Goal: Task Accomplishment & Management: Use online tool/utility

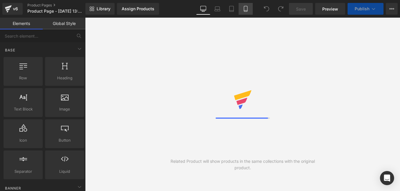
click at [242, 6] on icon at bounding box center [245, 9] width 6 height 6
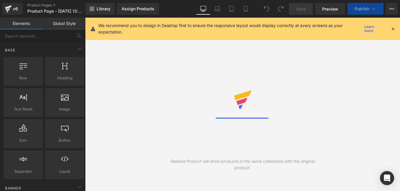
click at [392, 29] on icon at bounding box center [392, 28] width 5 height 5
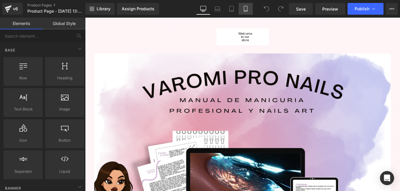
click at [247, 10] on icon at bounding box center [245, 9] width 6 height 6
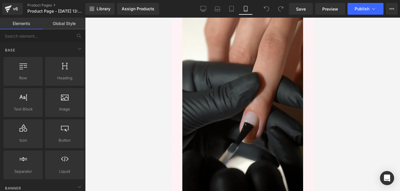
scroll to position [829, 0]
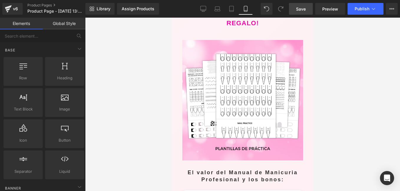
click at [301, 8] on span "Save" at bounding box center [301, 9] width 10 height 6
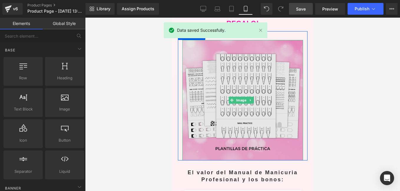
scroll to position [711, 0]
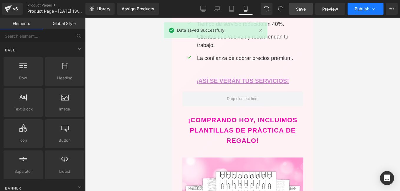
click at [366, 9] on span "Publish" at bounding box center [361, 8] width 15 height 5
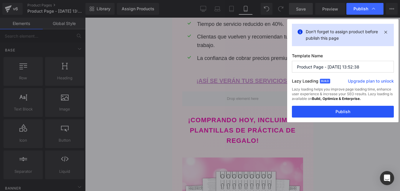
click at [345, 108] on button "Publish" at bounding box center [343, 112] width 102 height 12
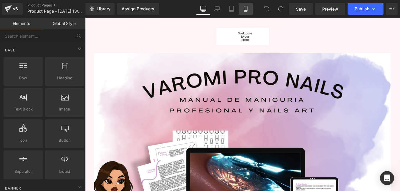
click at [250, 11] on link "Mobile" at bounding box center [245, 9] width 14 height 12
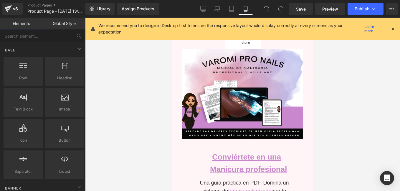
scroll to position [31, 0]
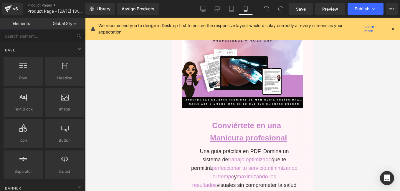
click at [392, 28] on icon at bounding box center [392, 28] width 5 height 5
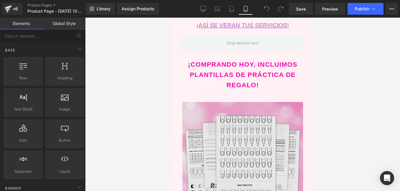
scroll to position [679, 0]
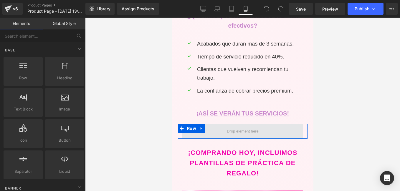
click at [269, 124] on span at bounding box center [242, 131] width 121 height 15
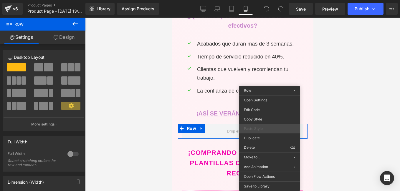
click at [264, 128] on span "Paste Style" at bounding box center [269, 128] width 51 height 5
click at [221, 124] on span at bounding box center [242, 131] width 121 height 15
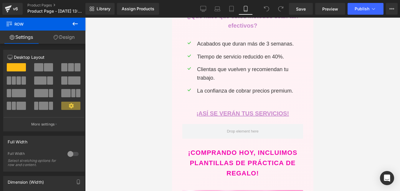
click at [271, 7] on span at bounding box center [266, 9] width 12 height 12
click at [260, 7] on div "Library Assign Products Product Preview No product match your search. Please tr…" at bounding box center [242, 9] width 314 height 12
click at [267, 6] on span at bounding box center [266, 9] width 12 height 12
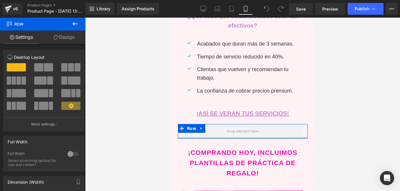
click at [214, 124] on div "Row" at bounding box center [241, 131] width 129 height 15
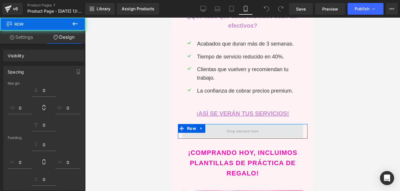
click at [215, 124] on span at bounding box center [242, 131] width 121 height 15
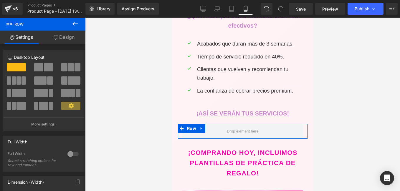
click at [63, 38] on link "Design" at bounding box center [64, 37] width 43 height 13
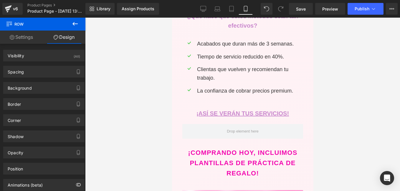
click at [69, 25] on button at bounding box center [75, 24] width 21 height 13
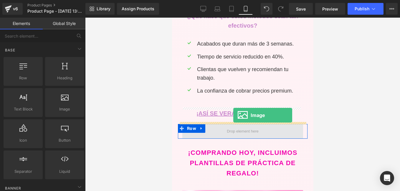
drag, startPoint x: 234, startPoint y: 122, endPoint x: 233, endPoint y: 114, distance: 8.1
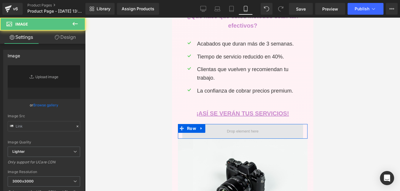
type input "//[DOMAIN_NAME][URL]"
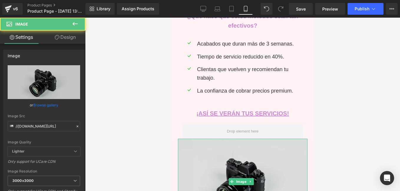
click at [275, 139] on img at bounding box center [241, 182] width 129 height 86
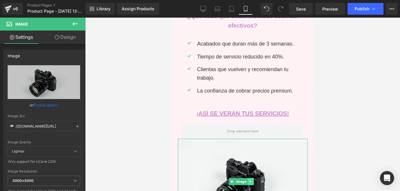
click at [251, 180] on icon at bounding box center [249, 182] width 3 height 4
click at [252, 180] on icon at bounding box center [253, 181] width 3 height 3
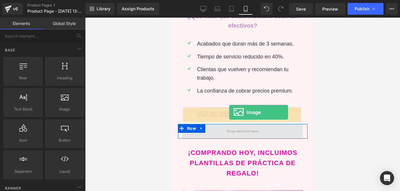
drag, startPoint x: 237, startPoint y: 117, endPoint x: 229, endPoint y: 112, distance: 9.2
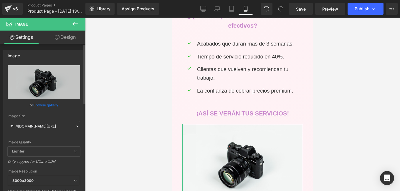
click at [75, 126] on icon at bounding box center [77, 126] width 4 height 4
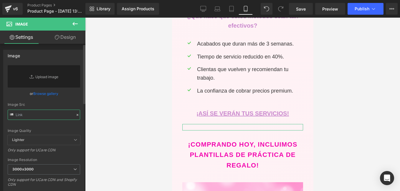
click at [54, 115] on input "text" at bounding box center [44, 115] width 72 height 10
click at [40, 113] on input "text" at bounding box center [44, 115] width 72 height 10
paste input "[URL][DOMAIN_NAME]"
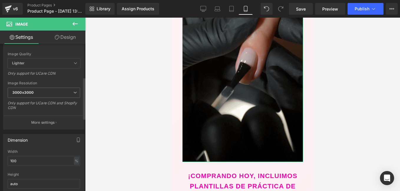
scroll to position [118, 0]
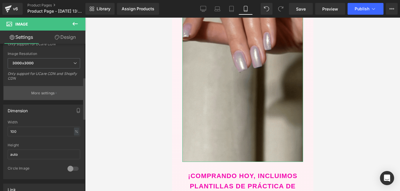
type input "[URL][DOMAIN_NAME]"
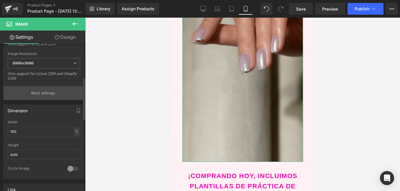
click at [55, 88] on button "More settings" at bounding box center [44, 93] width 81 height 14
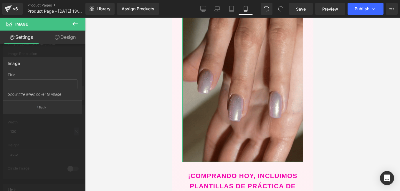
scroll to position [0, 0]
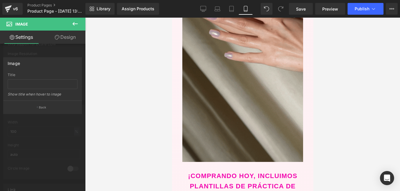
click at [125, 141] on div at bounding box center [242, 105] width 315 height 174
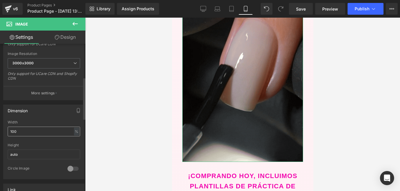
scroll to position [147, 0]
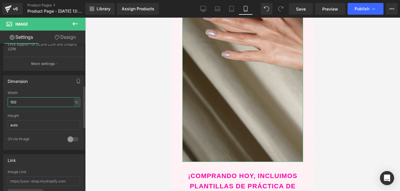
click at [59, 102] on input "100" at bounding box center [44, 102] width 72 height 10
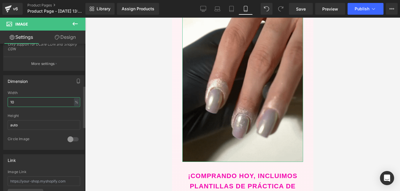
type input "1"
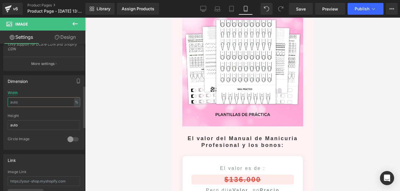
type input "¿"
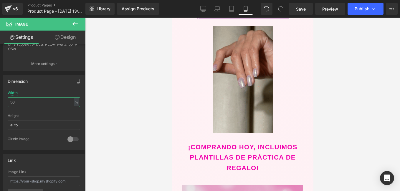
scroll to position [747, 0]
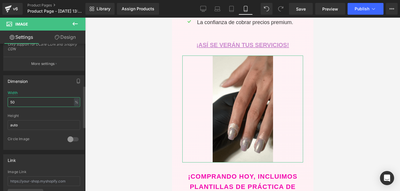
type input "5"
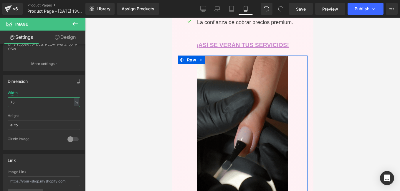
scroll to position [777, 0]
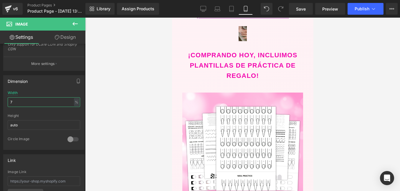
type input "70"
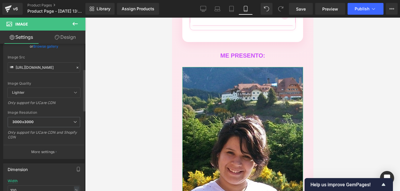
scroll to position [118, 0]
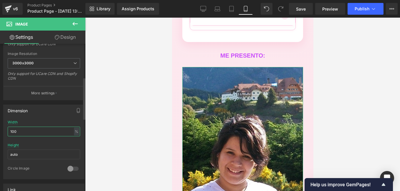
click at [58, 134] on input "100" at bounding box center [44, 132] width 72 height 10
type input "50"
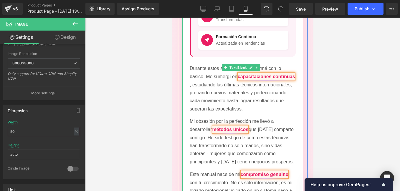
scroll to position [4043, 0]
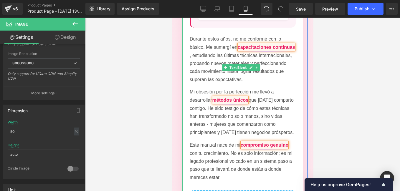
click at [206, 88] on p "Mi obsesión por la perfección me llevó a desarrollar métodos únicos que [DATE] …" at bounding box center [242, 112] width 106 height 49
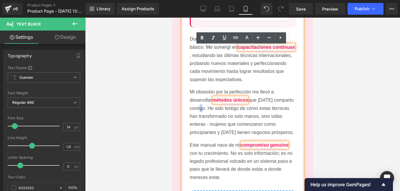
click at [205, 88] on p "Mi obsesión por la perfección me llevó a desarrollar métodos únicos que [DATE] …" at bounding box center [242, 112] width 106 height 49
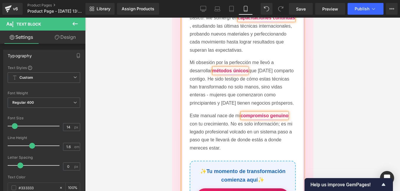
scroll to position [4101, 0]
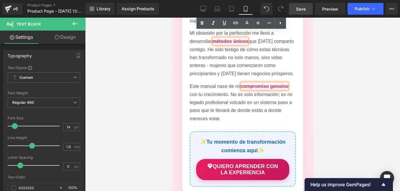
click at [299, 10] on span "Save" at bounding box center [301, 9] width 10 height 6
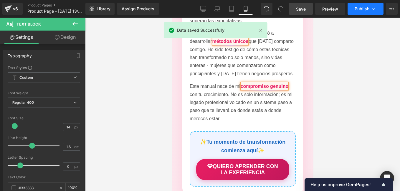
click at [367, 9] on span "Publish" at bounding box center [361, 8] width 15 height 5
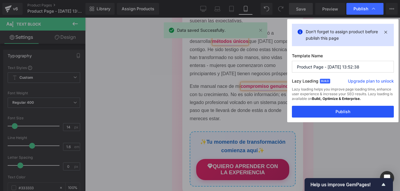
click at [344, 114] on button "Publish" at bounding box center [343, 112] width 102 height 12
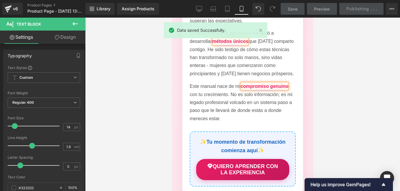
click at [167, 79] on div at bounding box center [242, 105] width 315 height 174
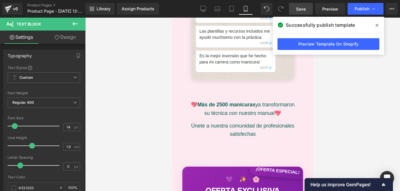
scroll to position [2983, 0]
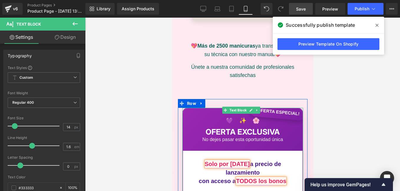
click at [197, 109] on div "💜 ✨ 🌸 OFERTA EXCLUSIVA No dejes pasar esta oportunidad única" at bounding box center [241, 130] width 119 height 42
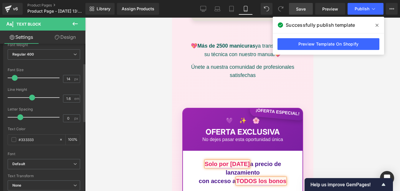
scroll to position [0, 0]
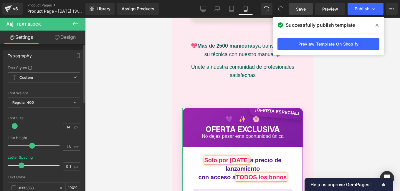
click at [19, 168] on span at bounding box center [22, 166] width 6 height 6
click at [128, 127] on div at bounding box center [242, 105] width 315 height 174
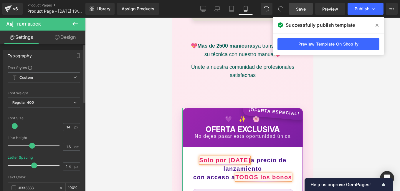
type input "1.5"
drag, startPoint x: 22, startPoint y: 166, endPoint x: 35, endPoint y: 163, distance: 13.1
click at [35, 163] on span at bounding box center [35, 166] width 6 height 6
click at [113, 117] on div at bounding box center [242, 105] width 315 height 174
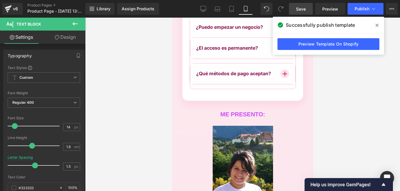
scroll to position [2960, 0]
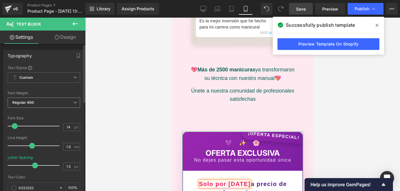
click at [73, 102] on icon at bounding box center [75, 103] width 4 height 4
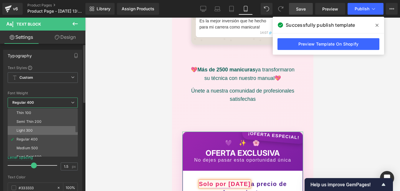
click at [20, 129] on div "Light 300" at bounding box center [24, 131] width 16 height 4
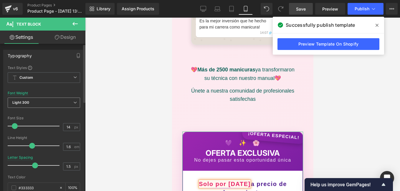
click at [74, 104] on icon at bounding box center [75, 103] width 4 height 4
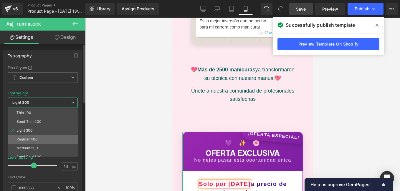
click at [40, 140] on li "Regular 400" at bounding box center [44, 139] width 73 height 9
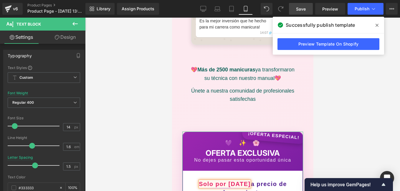
drag, startPoint x: 60, startPoint y: 35, endPoint x: 76, endPoint y: 49, distance: 21.3
click at [60, 35] on link "Design" at bounding box center [65, 37] width 43 height 13
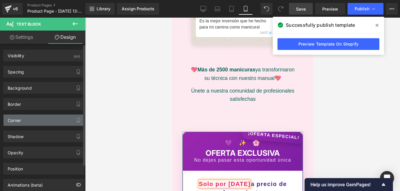
click at [50, 118] on div "Corner" at bounding box center [44, 120] width 81 height 11
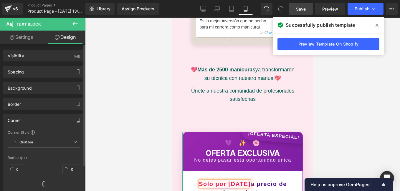
click at [51, 118] on div "Corner" at bounding box center [44, 120] width 81 height 11
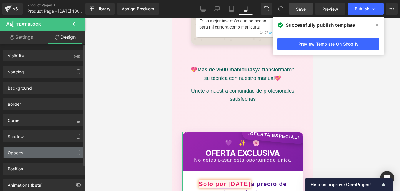
scroll to position [29, 0]
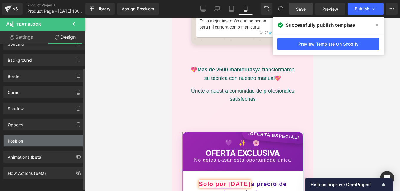
click at [44, 142] on div "Position" at bounding box center [44, 140] width 81 height 11
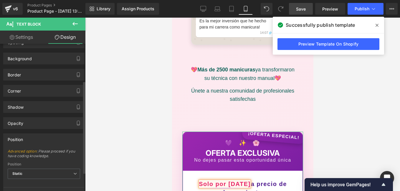
scroll to position [59, 0]
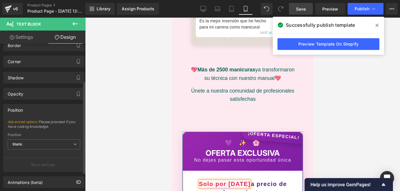
click at [68, 109] on div "Position" at bounding box center [44, 109] width 81 height 11
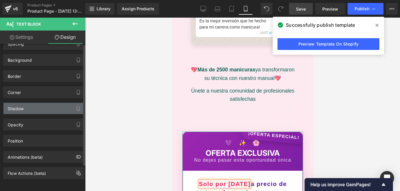
scroll to position [0, 0]
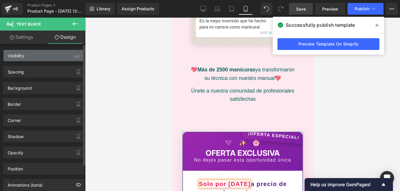
click at [56, 56] on div "Visibility (All)" at bounding box center [44, 55] width 81 height 11
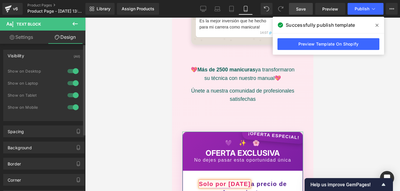
click at [56, 56] on div "Visibility (All)" at bounding box center [44, 55] width 81 height 11
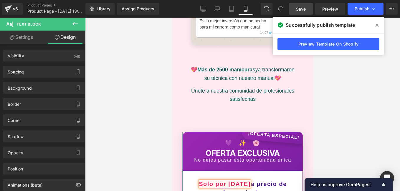
click at [27, 34] on link "Settings" at bounding box center [21, 37] width 43 height 13
type input "100"
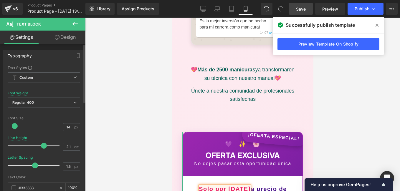
type input "2"
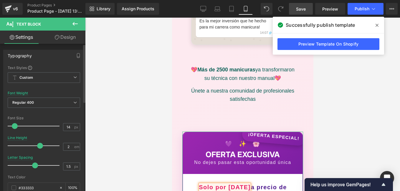
drag, startPoint x: 32, startPoint y: 147, endPoint x: 39, endPoint y: 145, distance: 7.6
click at [39, 145] on span at bounding box center [40, 146] width 6 height 6
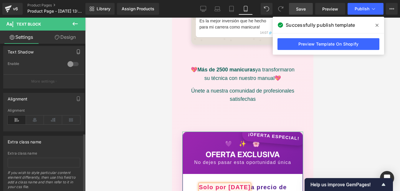
scroll to position [225, 0]
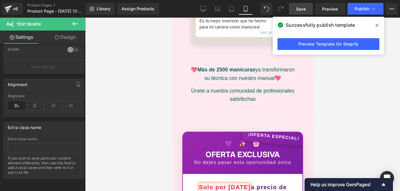
click at [78, 23] on icon at bounding box center [74, 23] width 7 height 7
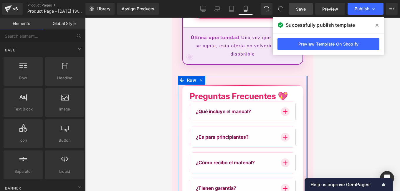
scroll to position [3342, 0]
